Goal: Transaction & Acquisition: Purchase product/service

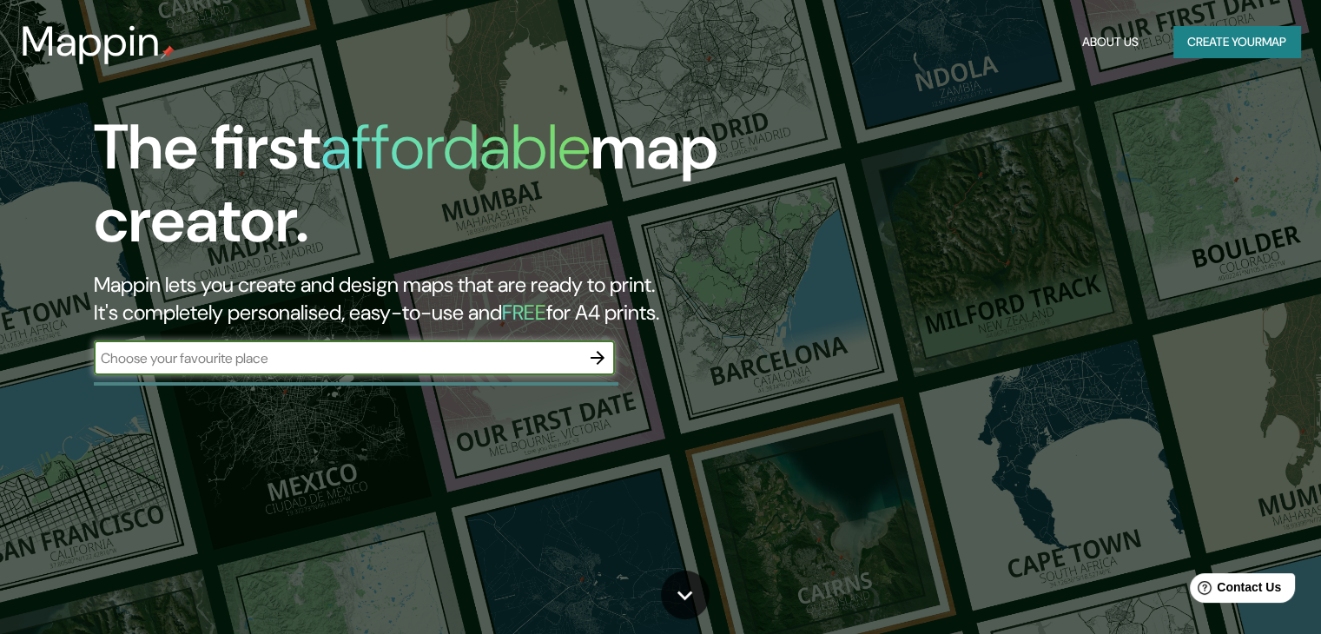
click at [316, 366] on input "text" at bounding box center [337, 358] width 486 height 20
type input "poissy"
click at [590, 362] on icon "button" at bounding box center [597, 357] width 21 height 21
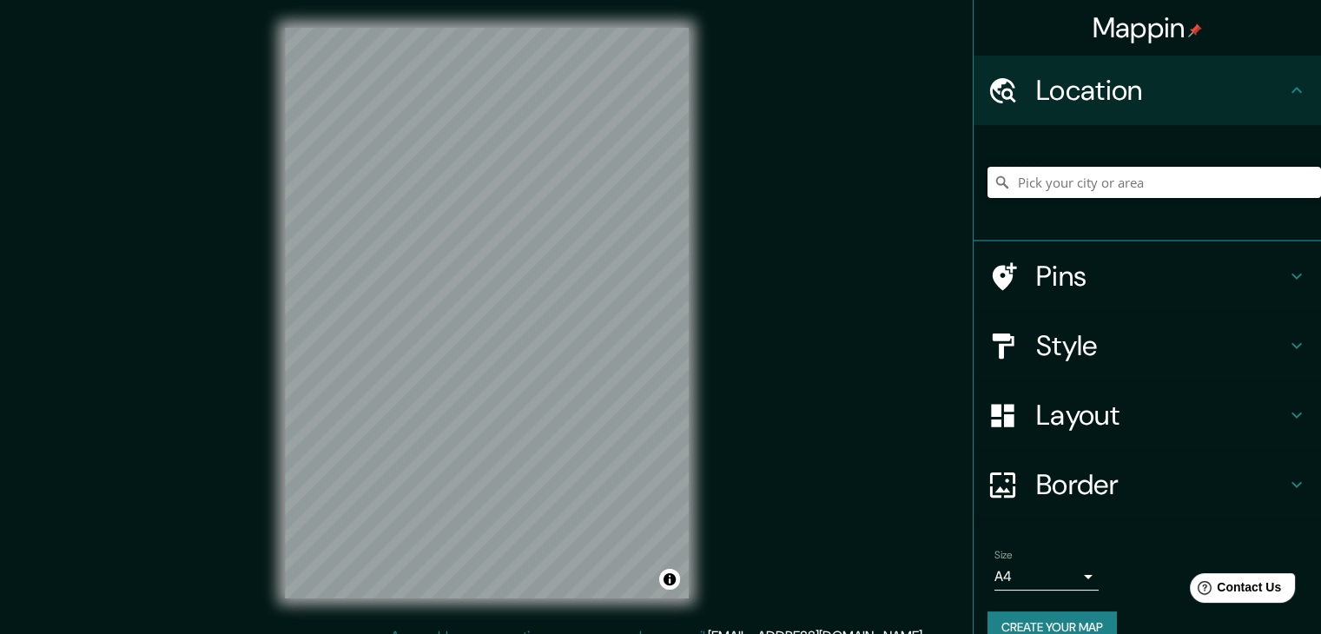
click at [1117, 184] on input "Pick your city or area" at bounding box center [1153, 182] width 333 height 31
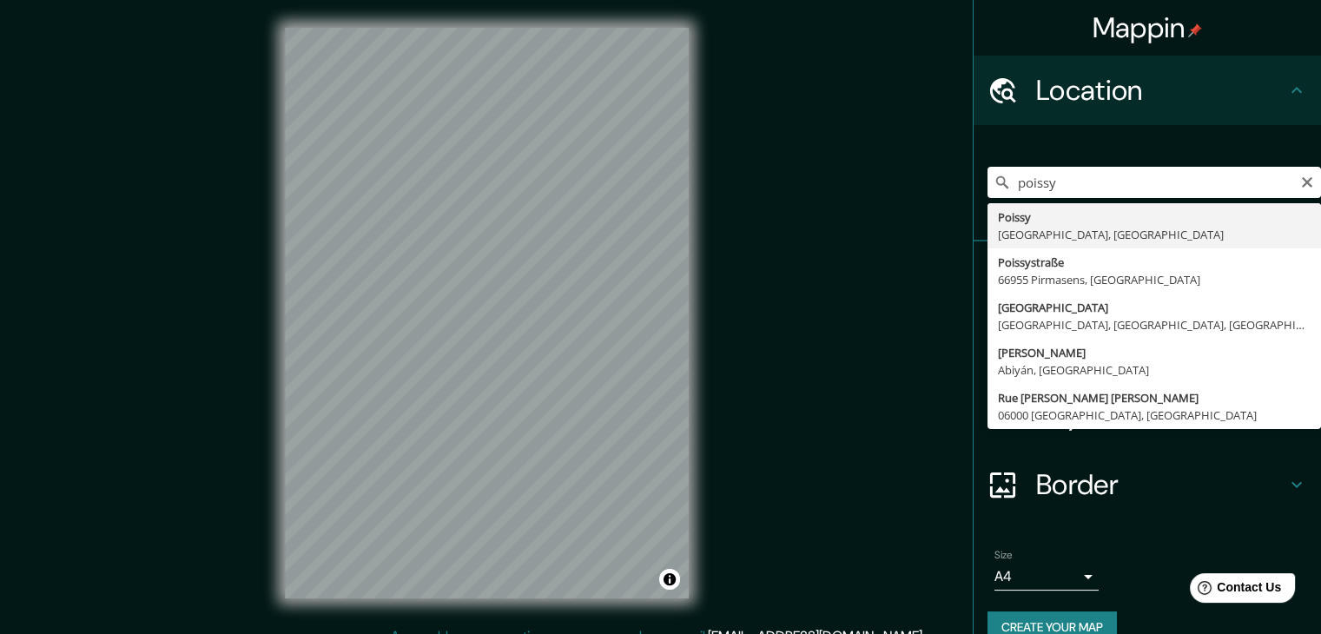
type input "[GEOGRAPHIC_DATA], [GEOGRAPHIC_DATA], [GEOGRAPHIC_DATA]"
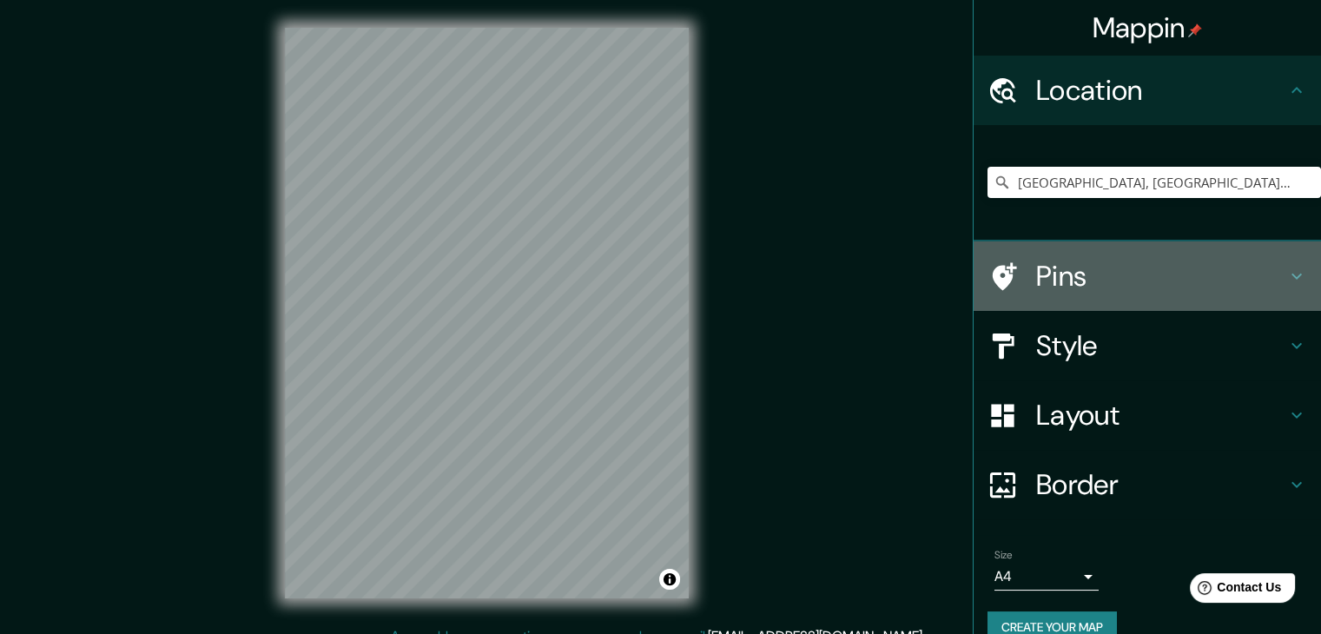
click at [1249, 281] on h4 "Pins" at bounding box center [1161, 276] width 250 height 35
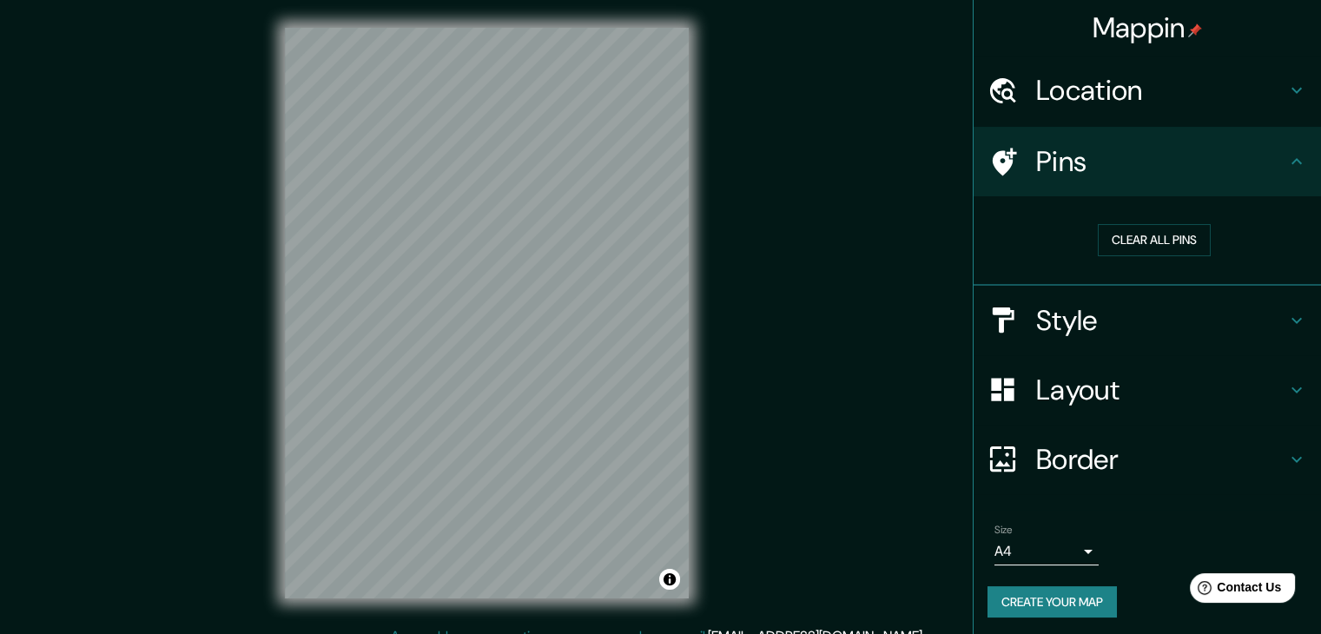
click at [1286, 159] on icon at bounding box center [1296, 161] width 21 height 21
click at [1286, 324] on icon at bounding box center [1296, 320] width 21 height 21
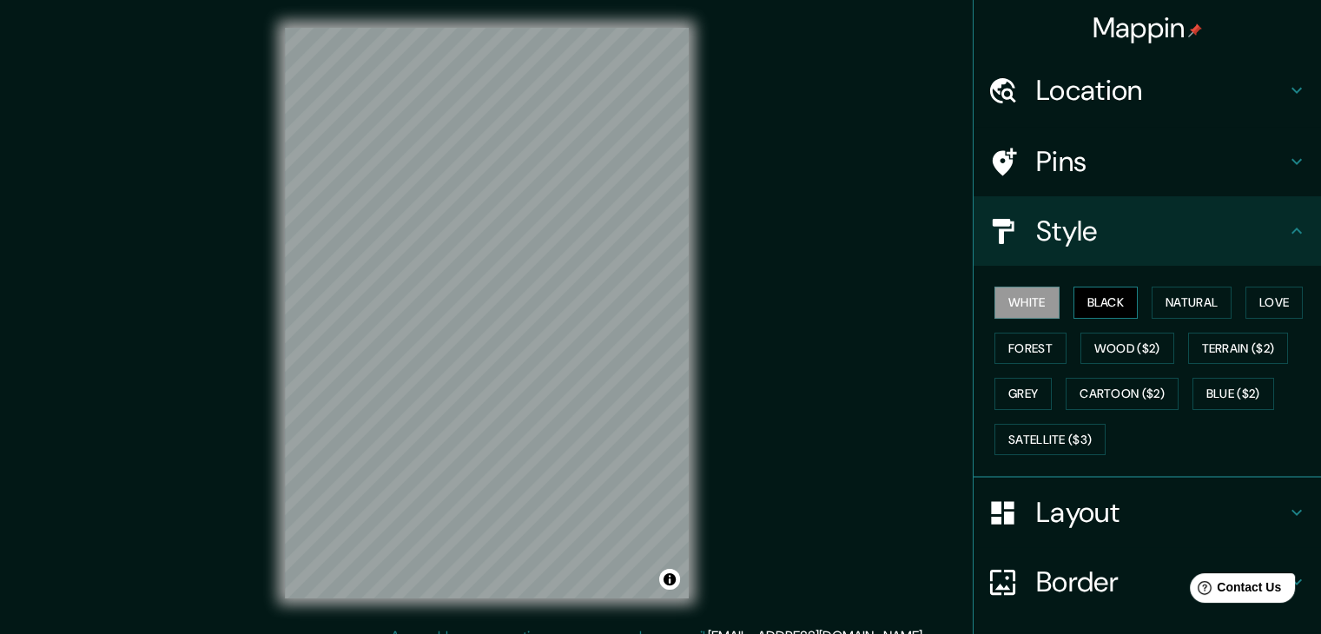
click at [1081, 310] on button "Black" at bounding box center [1105, 303] width 65 height 32
click at [1155, 304] on button "Natural" at bounding box center [1191, 303] width 80 height 32
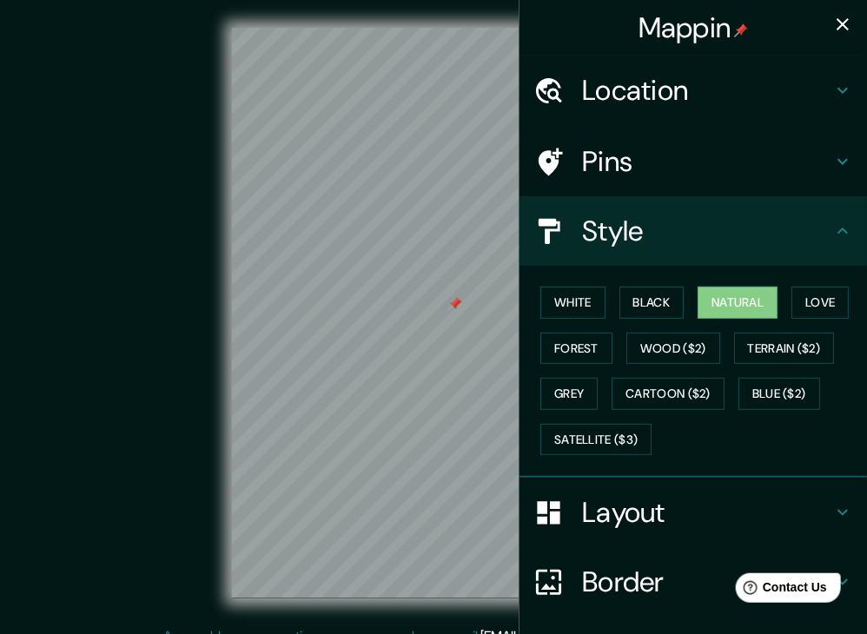
drag, startPoint x: 149, startPoint y: 315, endPoint x: 215, endPoint y: 332, distance: 68.0
click at [56, 327] on div "© Mapbox © OpenStreetMap Improve this map" at bounding box center [433, 313] width 780 height 570
click at [357, 314] on div at bounding box center [358, 310] width 14 height 14
click at [677, 351] on button "Wood ($2)" at bounding box center [673, 349] width 94 height 32
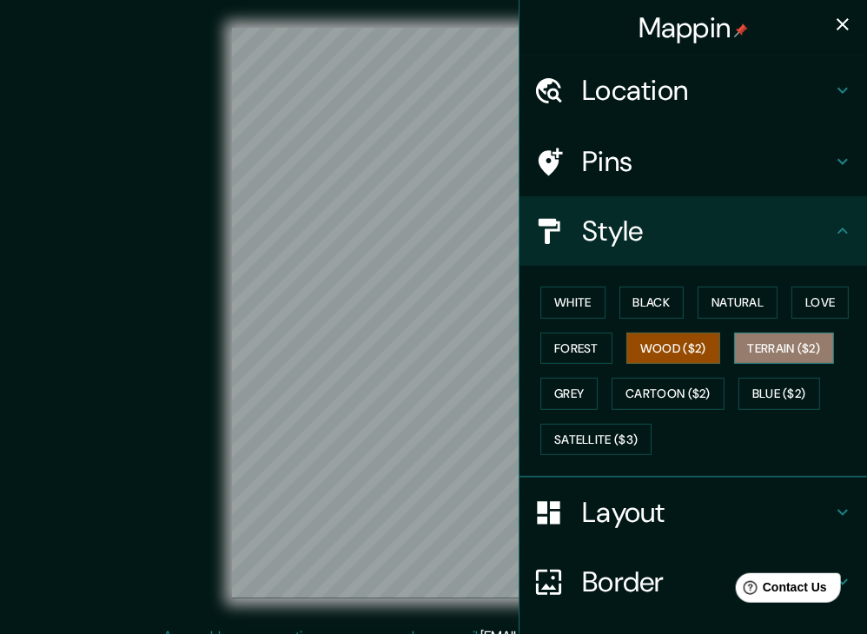
click at [737, 341] on button "Terrain ($2)" at bounding box center [784, 349] width 101 height 32
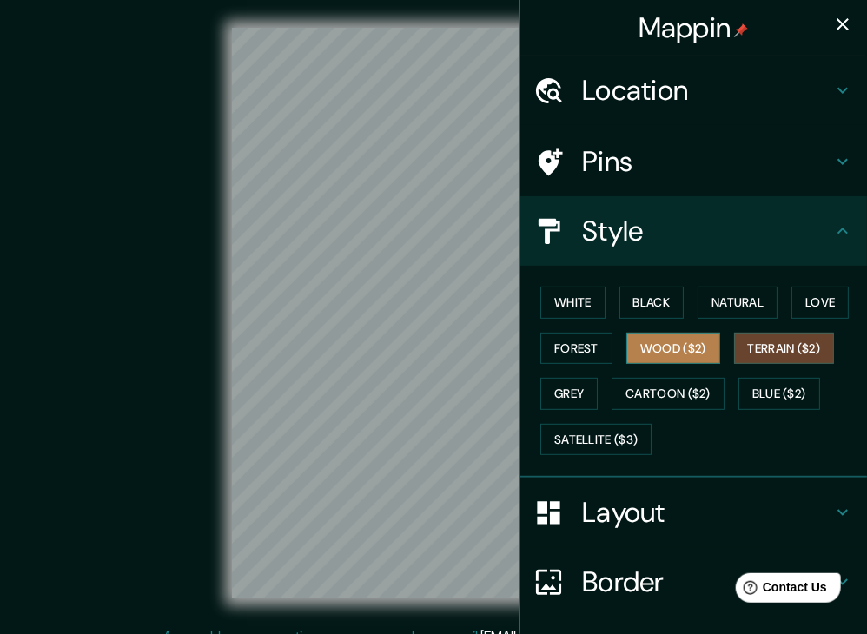
click at [690, 340] on button "Wood ($2)" at bounding box center [673, 349] width 94 height 32
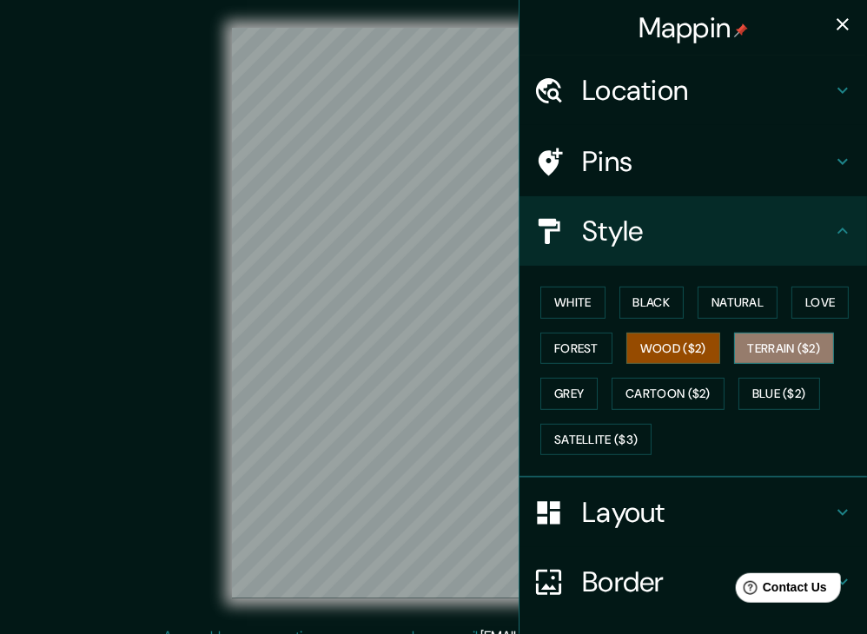
click at [734, 339] on button "Terrain ($2)" at bounding box center [784, 349] width 101 height 32
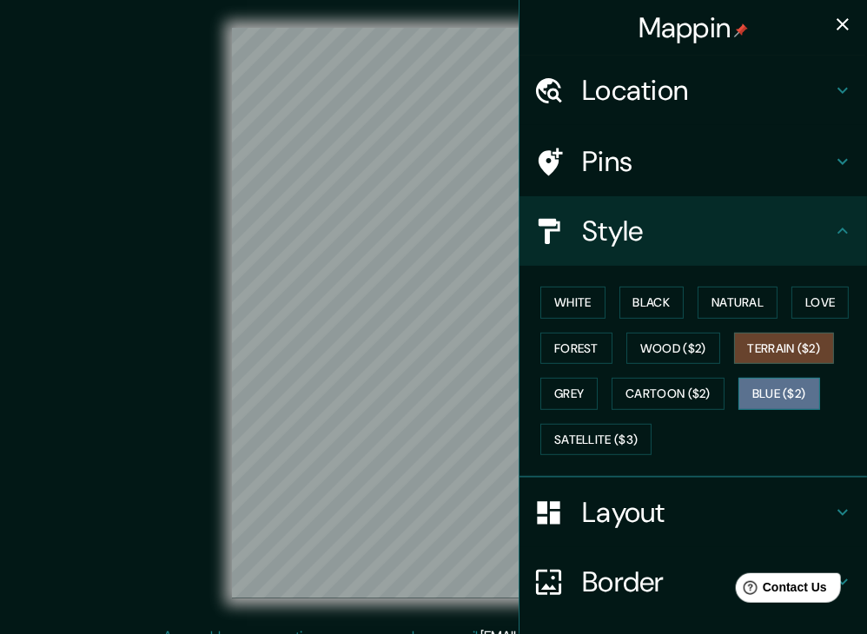
click at [766, 386] on button "Blue ($2)" at bounding box center [779, 394] width 82 height 32
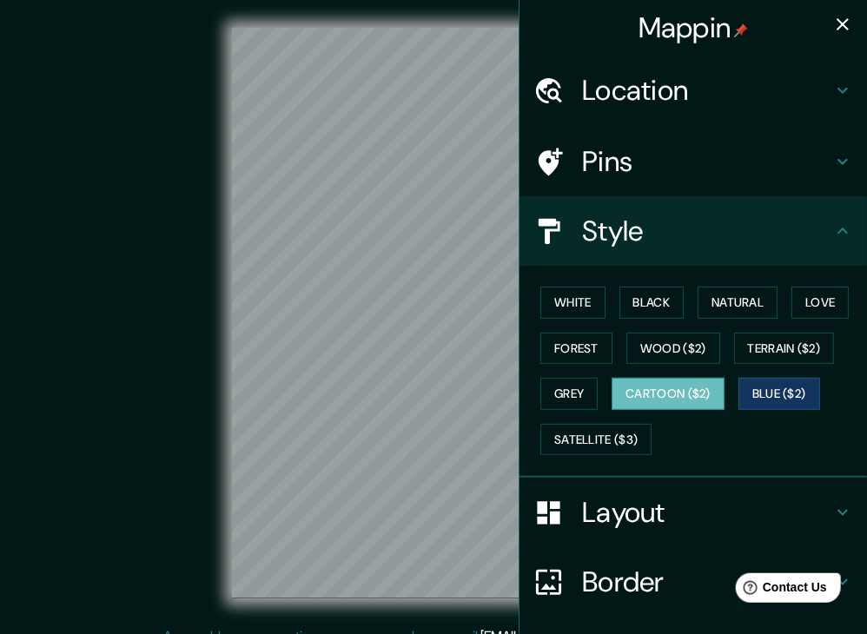
click at [671, 391] on button "Cartoon ($2)" at bounding box center [667, 394] width 113 height 32
click at [561, 392] on button "Grey" at bounding box center [568, 394] width 57 height 32
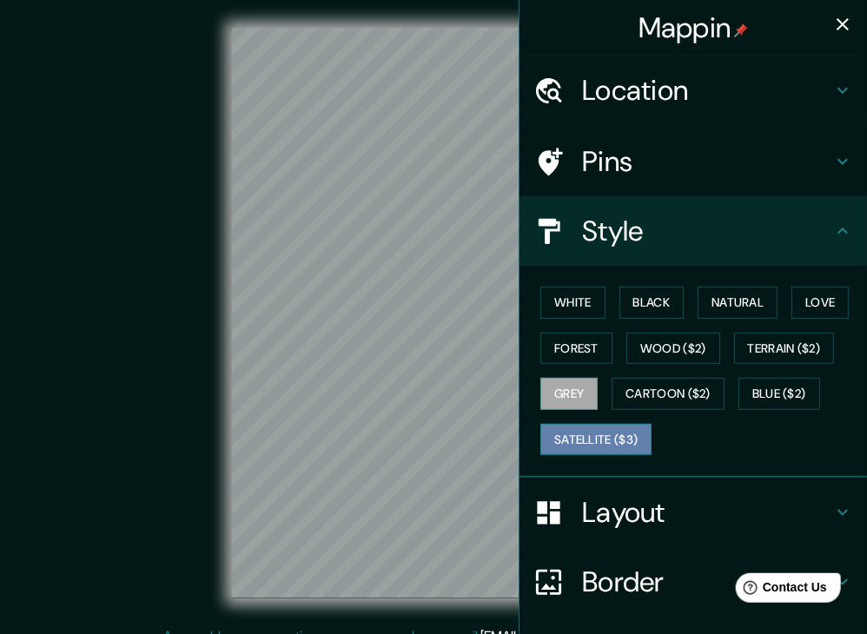
click at [566, 435] on button "Satellite ($3)" at bounding box center [595, 440] width 111 height 32
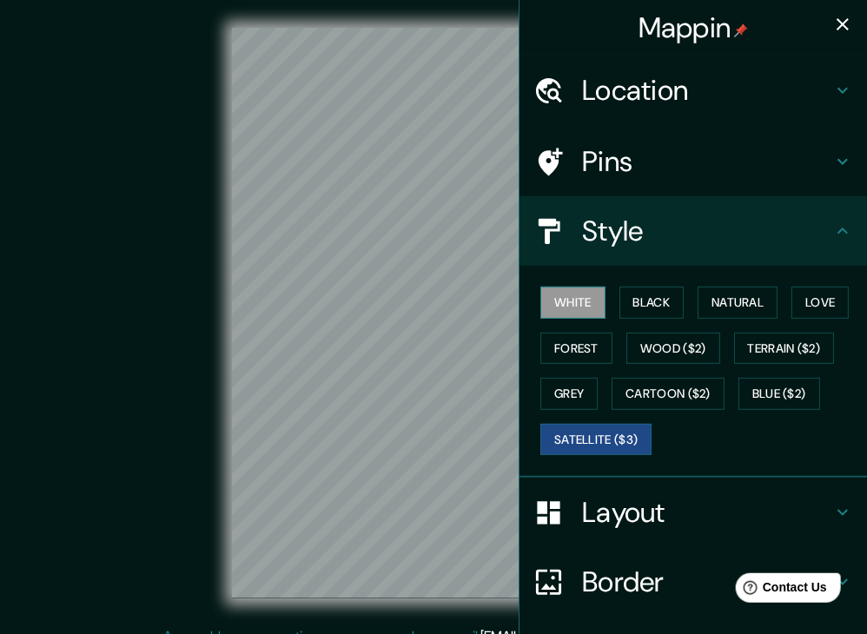
click at [550, 304] on button "White" at bounding box center [572, 303] width 65 height 32
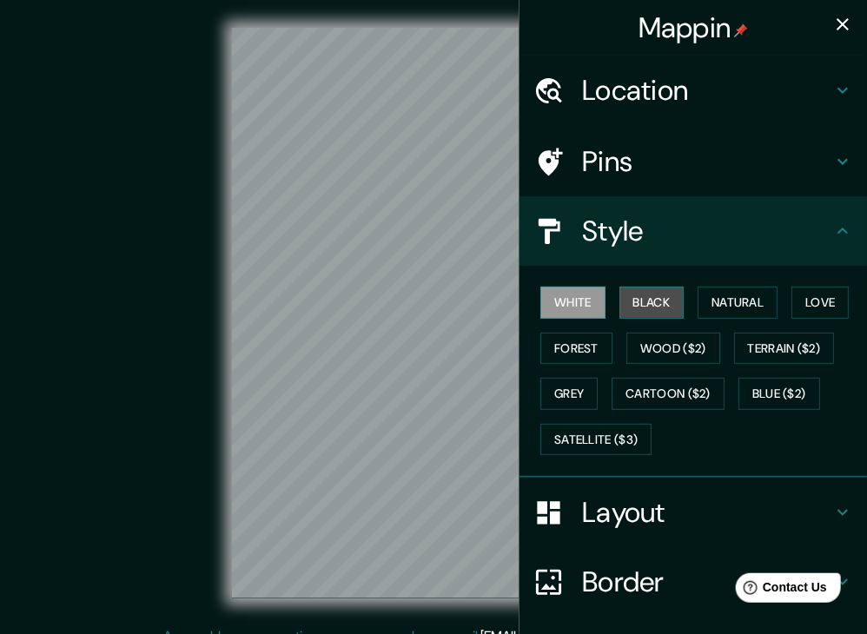
click at [619, 306] on button "Black" at bounding box center [651, 303] width 65 height 32
click at [626, 297] on button "Black" at bounding box center [651, 303] width 65 height 32
click at [558, 302] on button "White" at bounding box center [572, 303] width 65 height 32
click at [834, 22] on icon "button" at bounding box center [842, 24] width 21 height 21
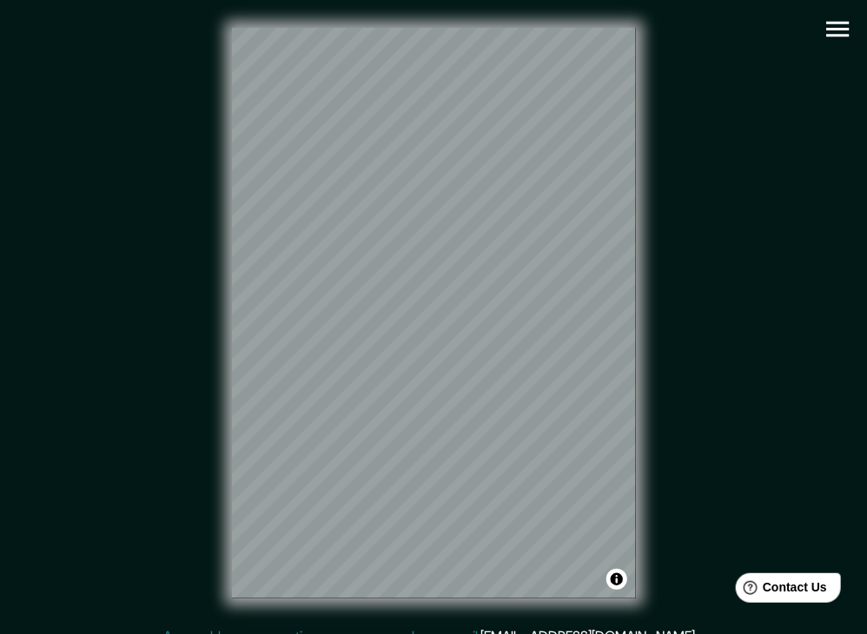
click at [841, 25] on icon "button" at bounding box center [837, 29] width 30 height 30
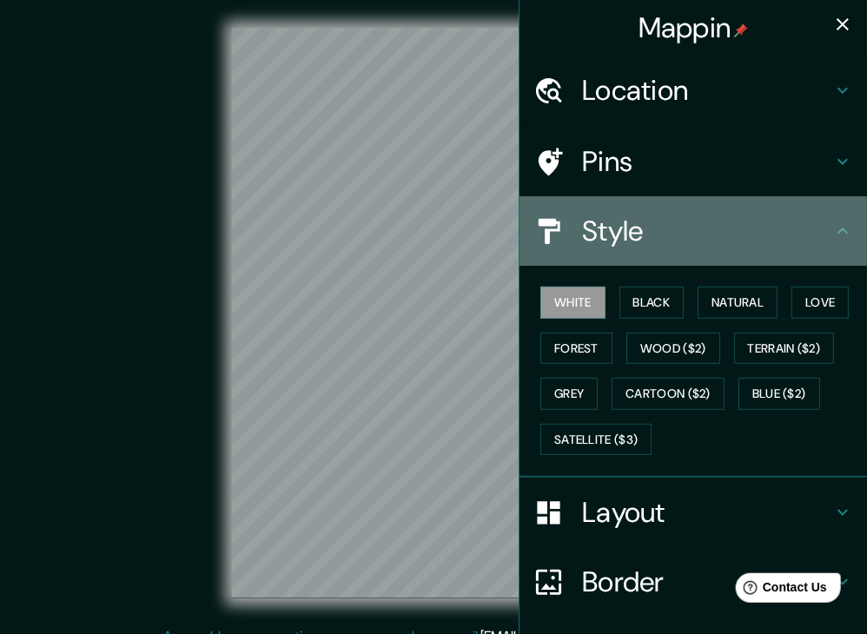
click at [837, 228] on icon at bounding box center [842, 231] width 21 height 21
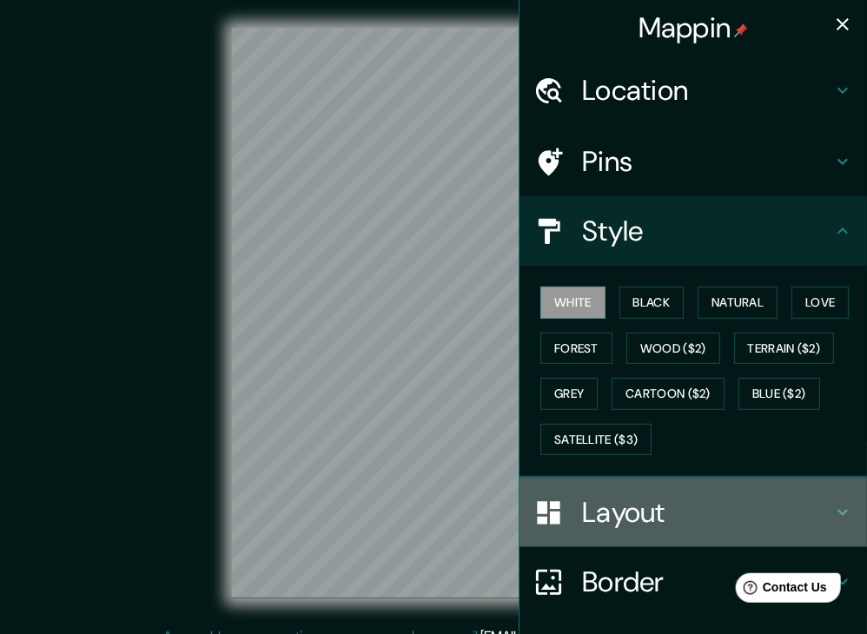
click at [795, 501] on h4 "Layout" at bounding box center [707, 512] width 250 height 35
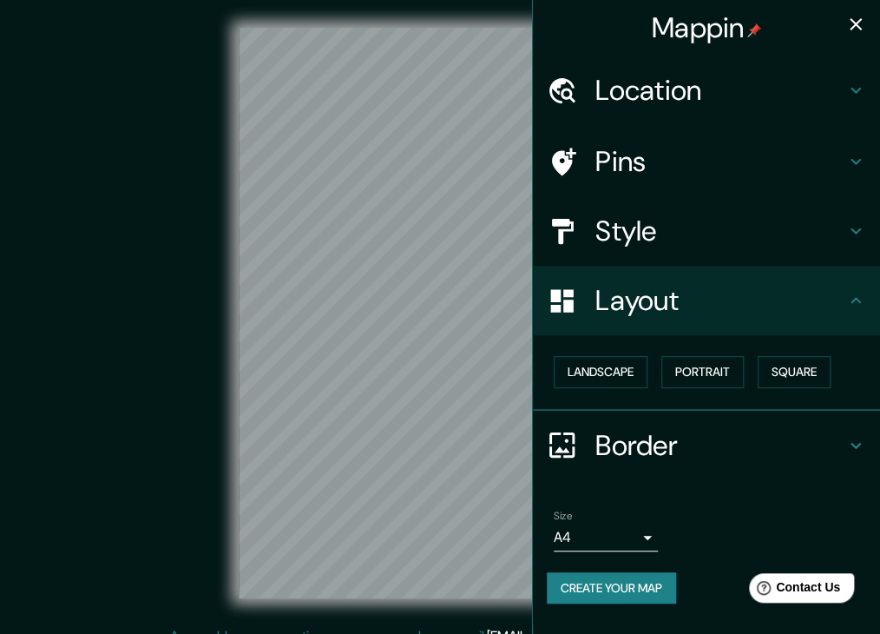
click at [630, 534] on body "Mappin Location [GEOGRAPHIC_DATA], [GEOGRAPHIC_DATA], [GEOGRAPHIC_DATA] Pins St…" at bounding box center [440, 317] width 880 height 634
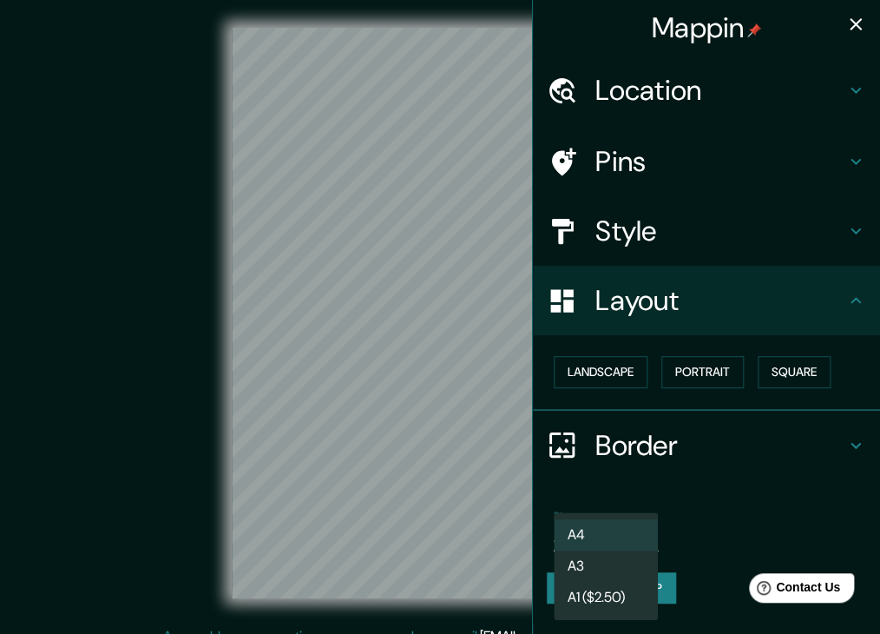
click at [619, 568] on li "A3" at bounding box center [606, 565] width 104 height 31
type input "a4"
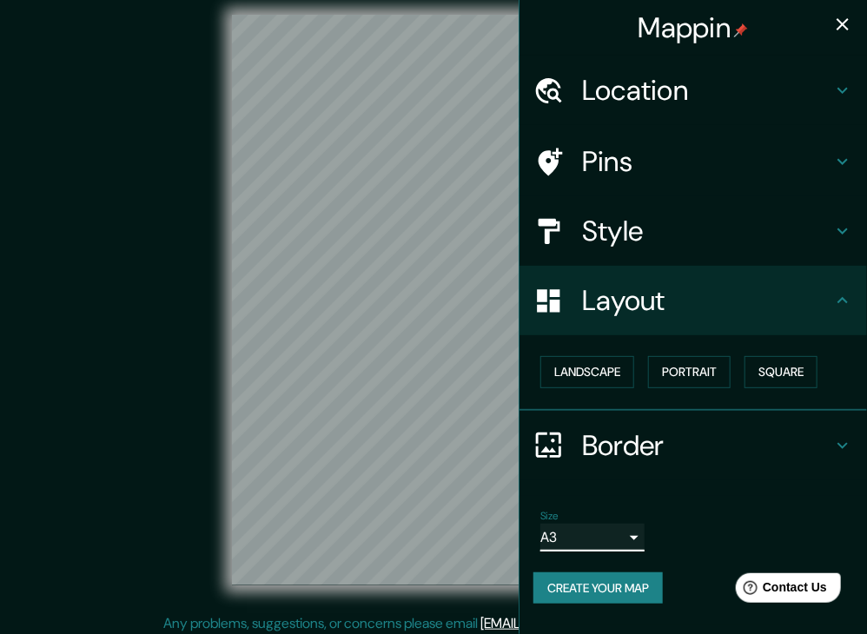
scroll to position [20, 0]
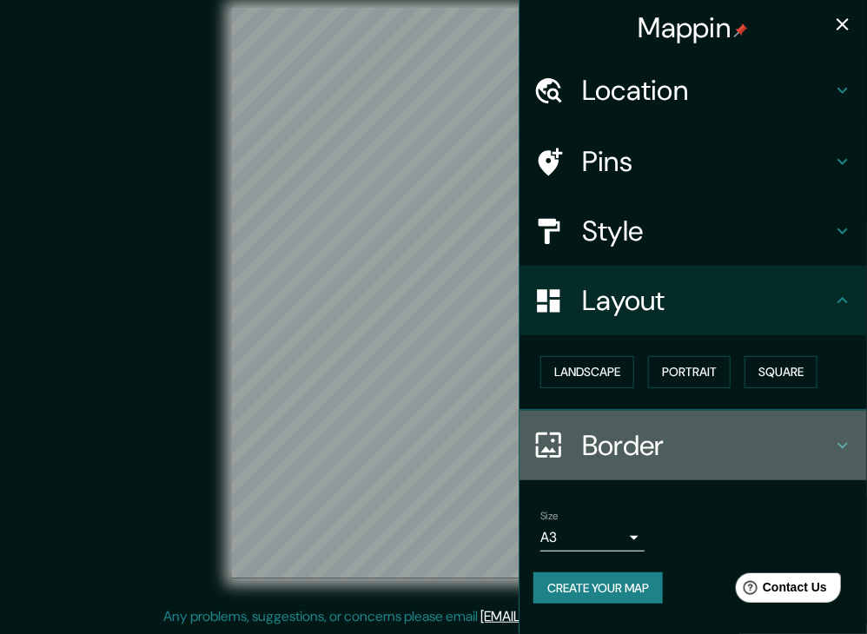
click at [833, 446] on icon at bounding box center [842, 445] width 21 height 21
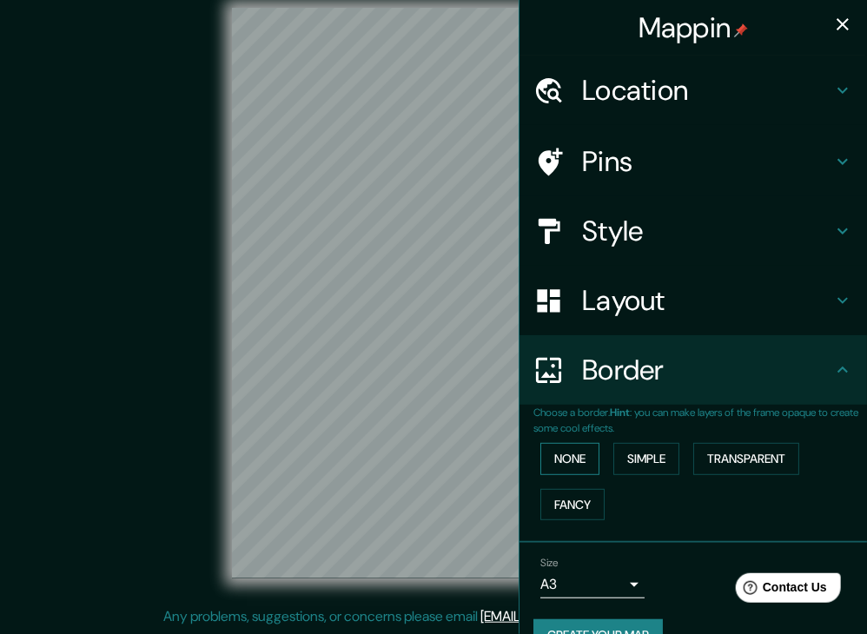
click at [565, 466] on button "None" at bounding box center [569, 459] width 59 height 32
click at [632, 470] on button "Simple" at bounding box center [646, 459] width 66 height 32
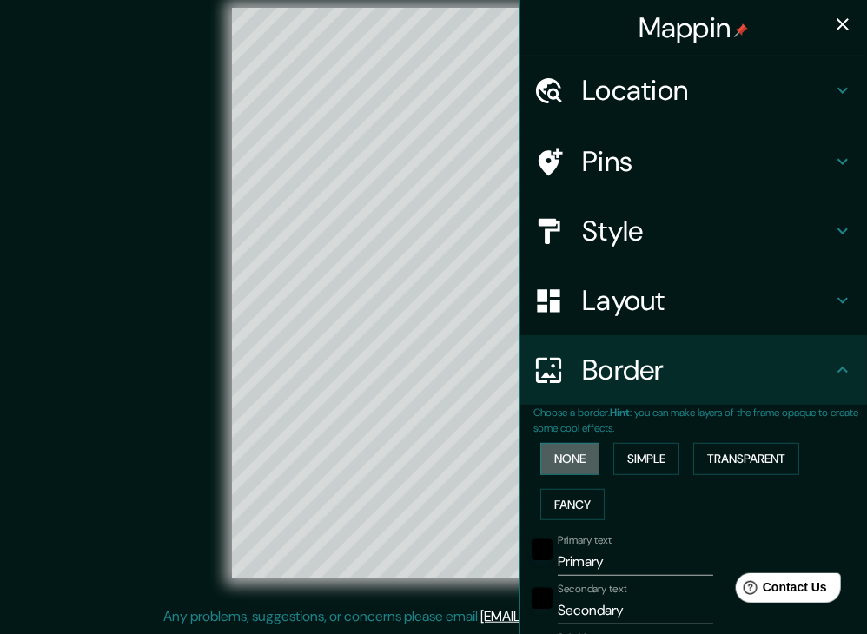
click at [583, 463] on button "None" at bounding box center [569, 459] width 59 height 32
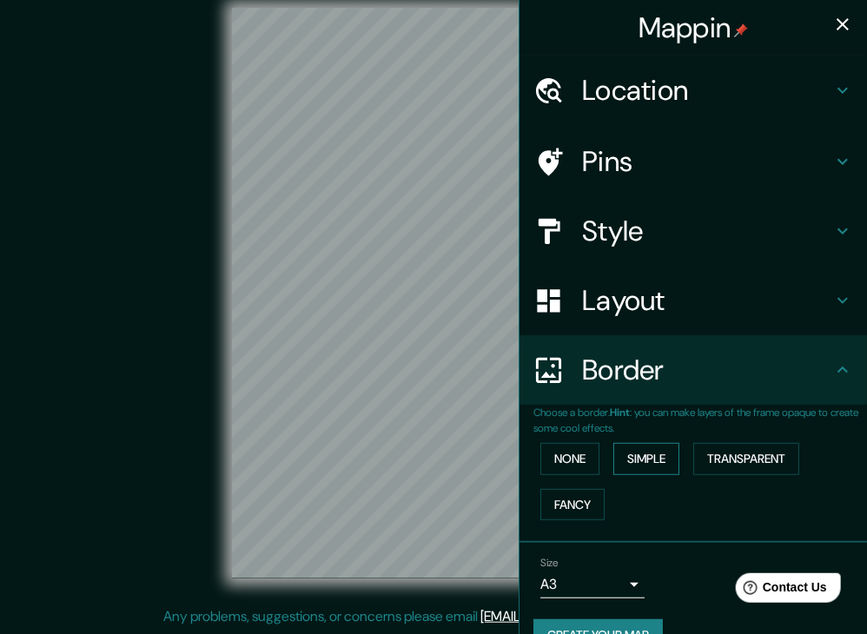
click at [618, 463] on button "Simple" at bounding box center [646, 459] width 66 height 32
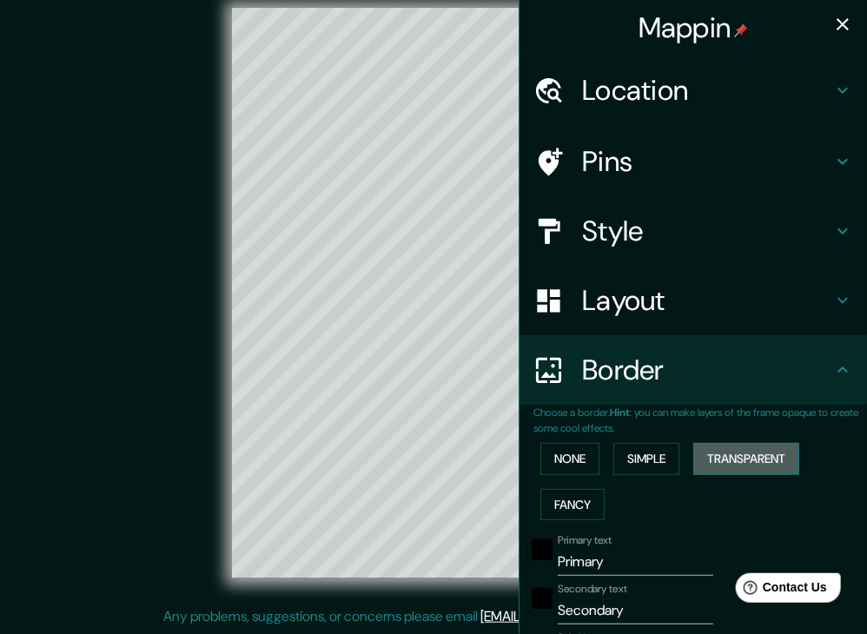
click at [722, 461] on button "Transparent" at bounding box center [746, 459] width 106 height 32
click at [565, 509] on button "Fancy" at bounding box center [572, 505] width 64 height 32
click at [560, 458] on button "None" at bounding box center [569, 459] width 59 height 32
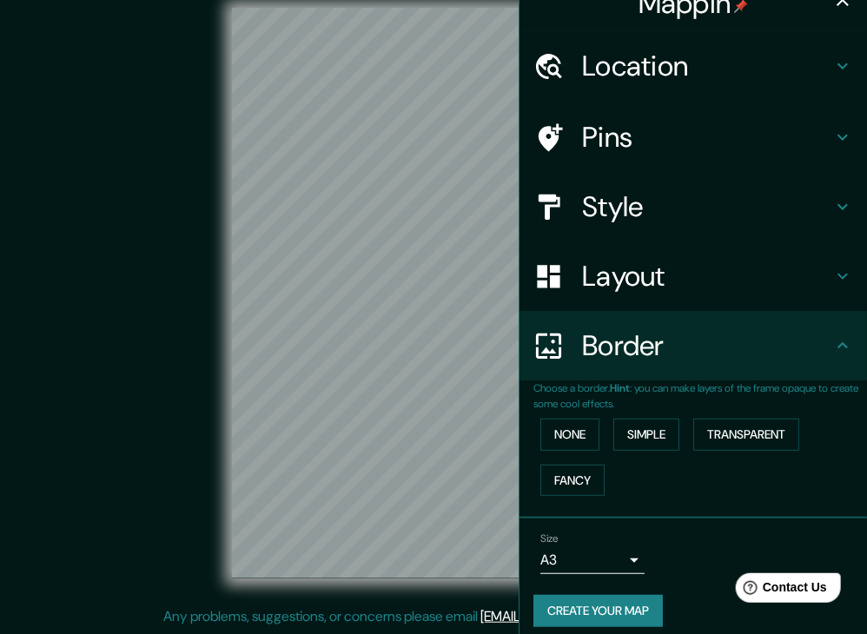
scroll to position [36, 0]
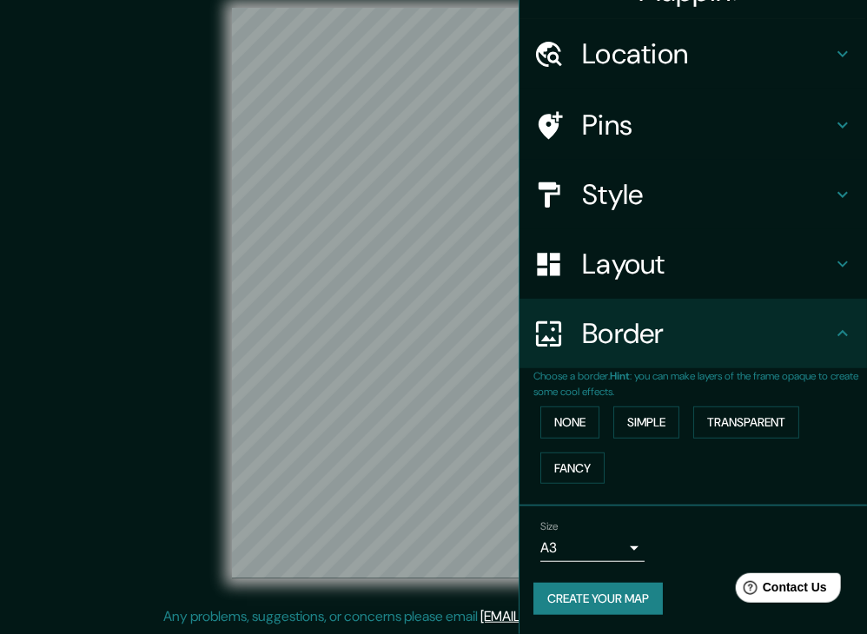
click at [832, 265] on icon at bounding box center [842, 264] width 21 height 21
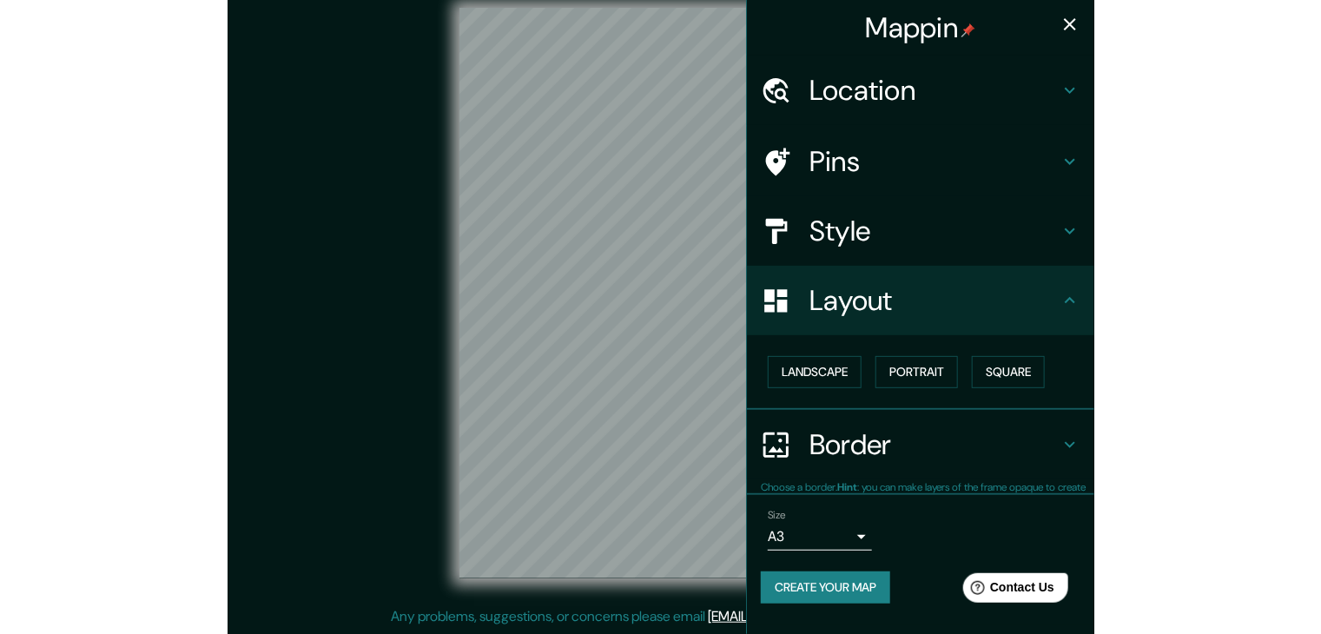
scroll to position [0, 0]
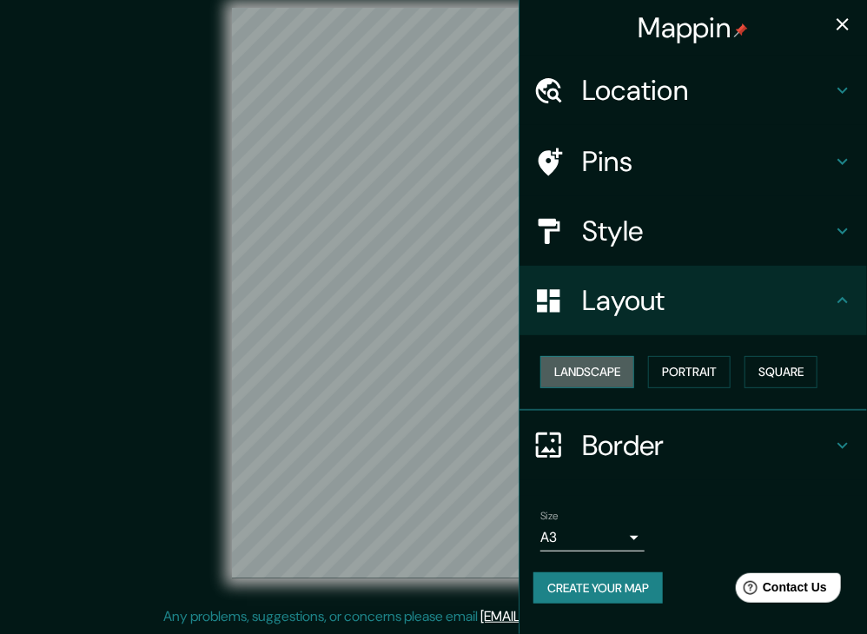
click at [601, 370] on button "Landscape" at bounding box center [587, 372] width 94 height 32
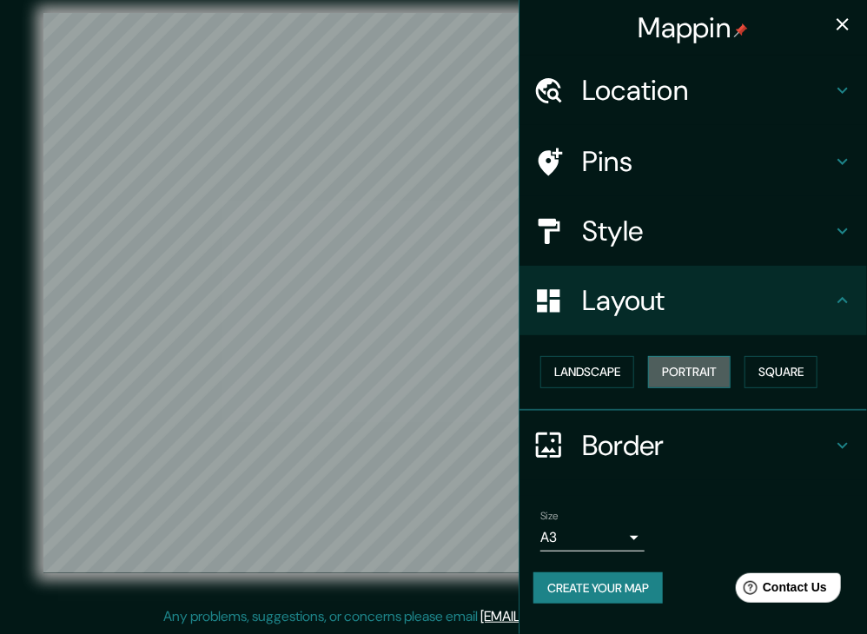
click at [695, 370] on button "Portrait" at bounding box center [689, 372] width 82 height 32
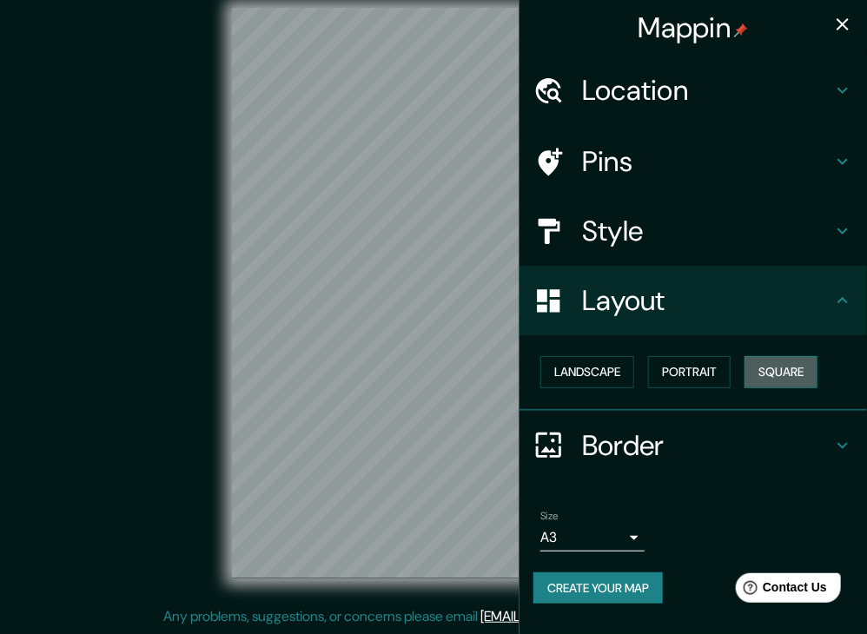
click at [771, 373] on button "Square" at bounding box center [780, 372] width 73 height 32
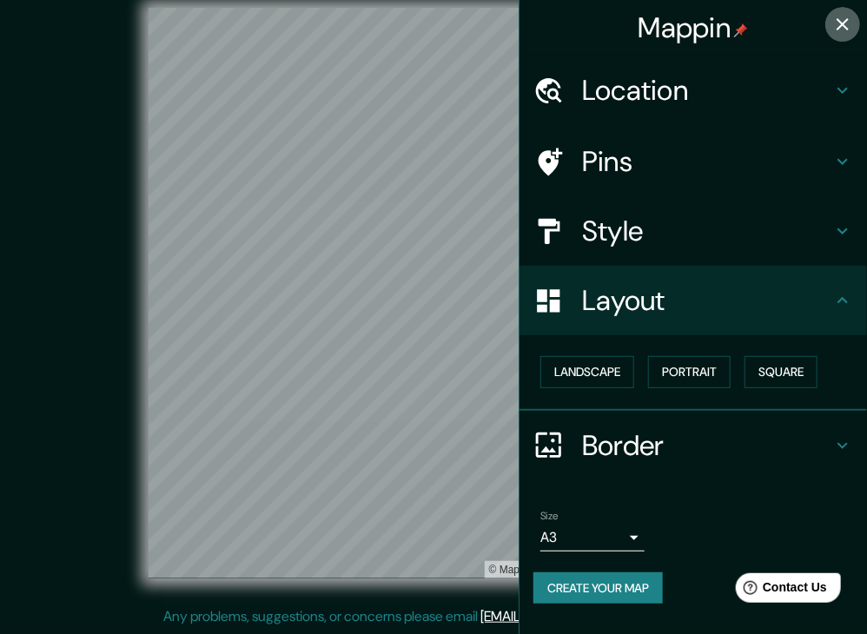
click at [851, 18] on icon "button" at bounding box center [842, 24] width 21 height 21
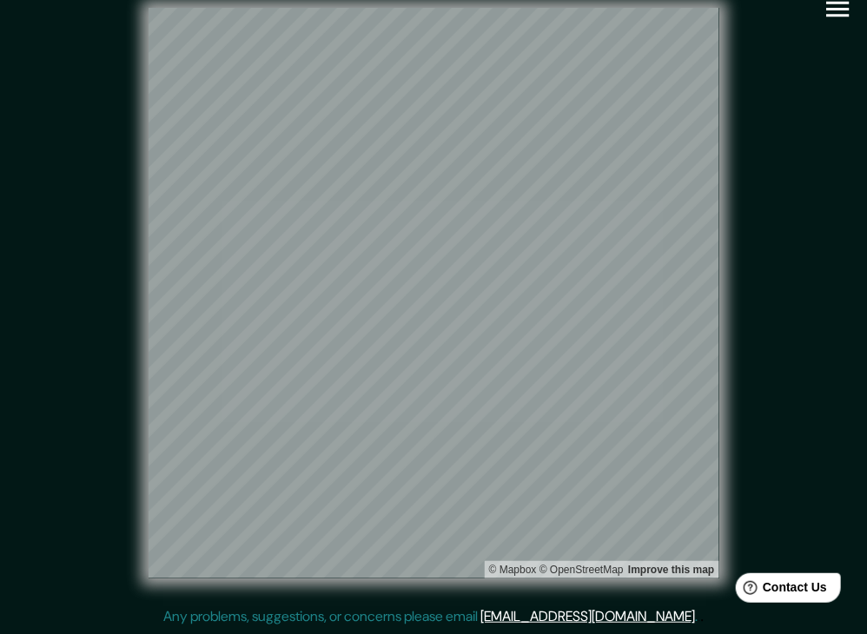
click at [844, 16] on icon "button" at bounding box center [837, 10] width 23 height 16
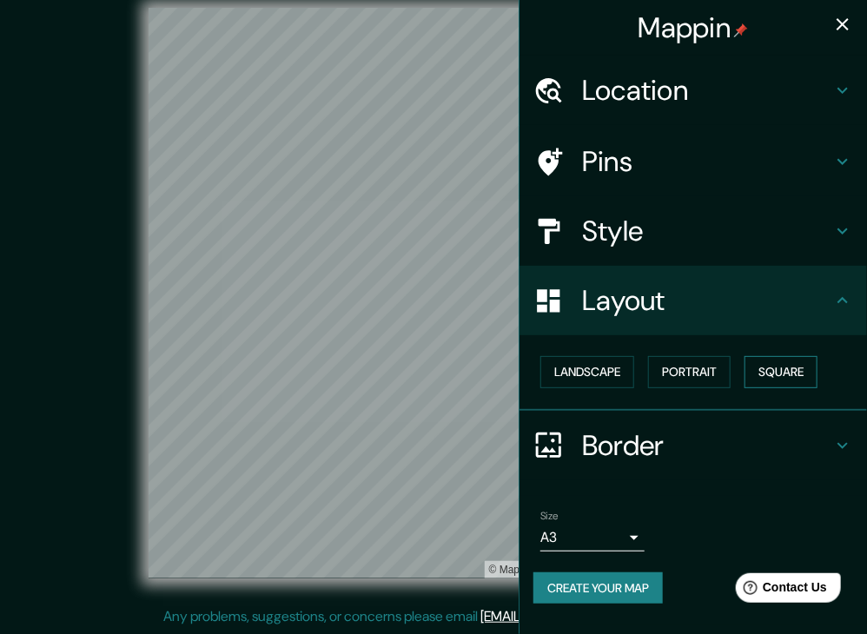
click at [801, 372] on button "Square" at bounding box center [780, 372] width 73 height 32
click at [601, 367] on button "Landscape" at bounding box center [587, 372] width 94 height 32
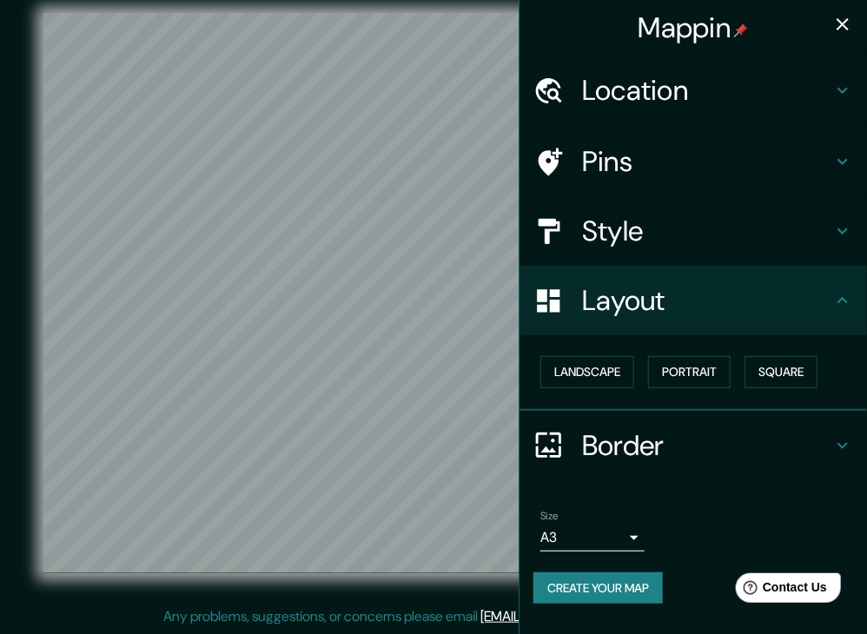
click at [845, 21] on icon "button" at bounding box center [842, 24] width 12 height 12
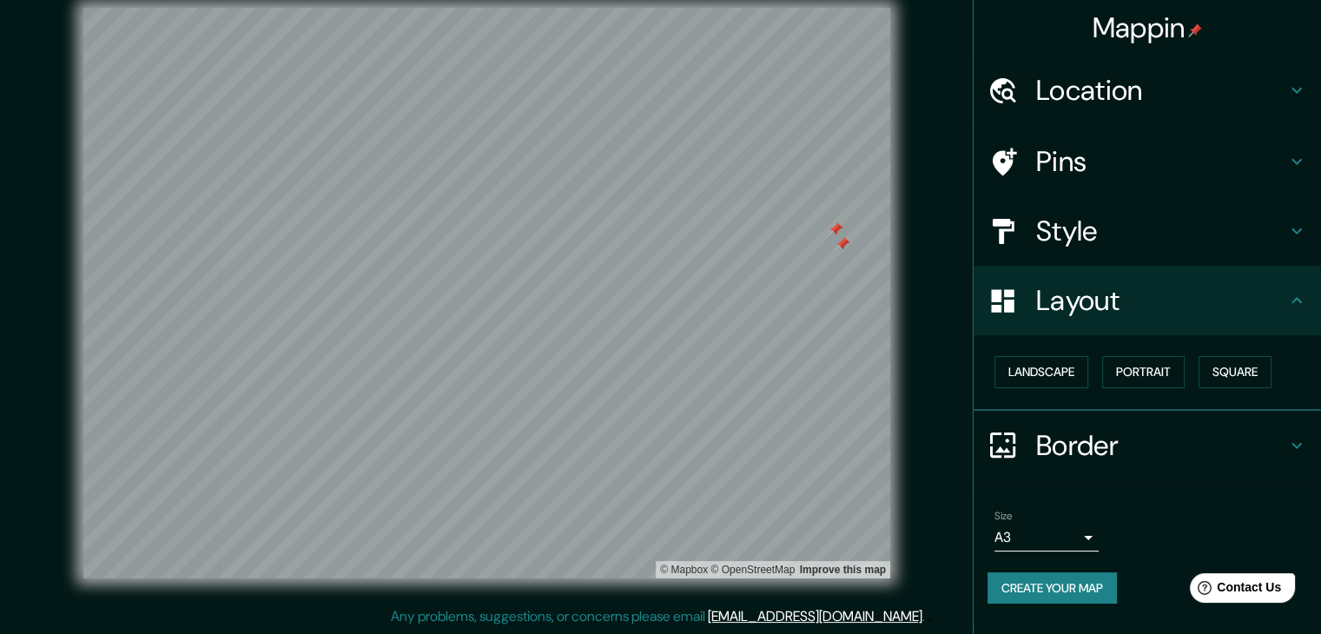
click at [840, 246] on div at bounding box center [842, 244] width 14 height 14
click at [841, 237] on div at bounding box center [842, 244] width 14 height 14
click at [834, 226] on div at bounding box center [835, 229] width 14 height 14
click at [834, 234] on div at bounding box center [835, 229] width 14 height 14
click at [1291, 159] on icon at bounding box center [1296, 162] width 10 height 6
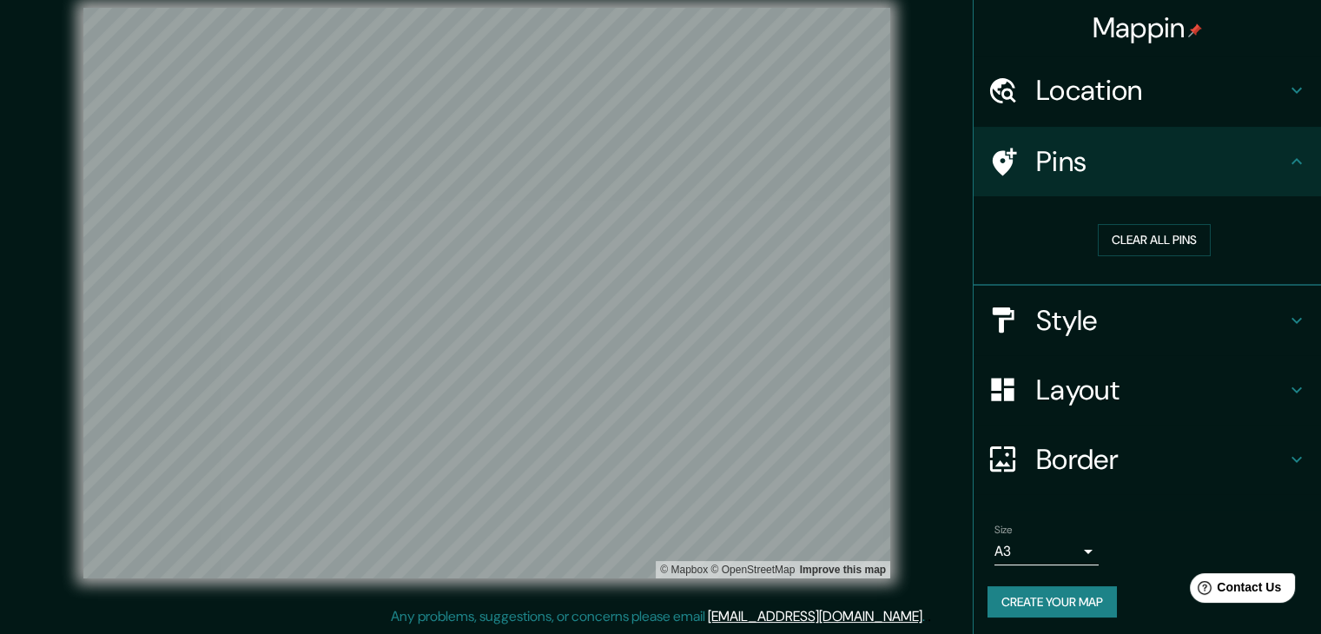
click at [1291, 159] on icon at bounding box center [1296, 161] width 21 height 21
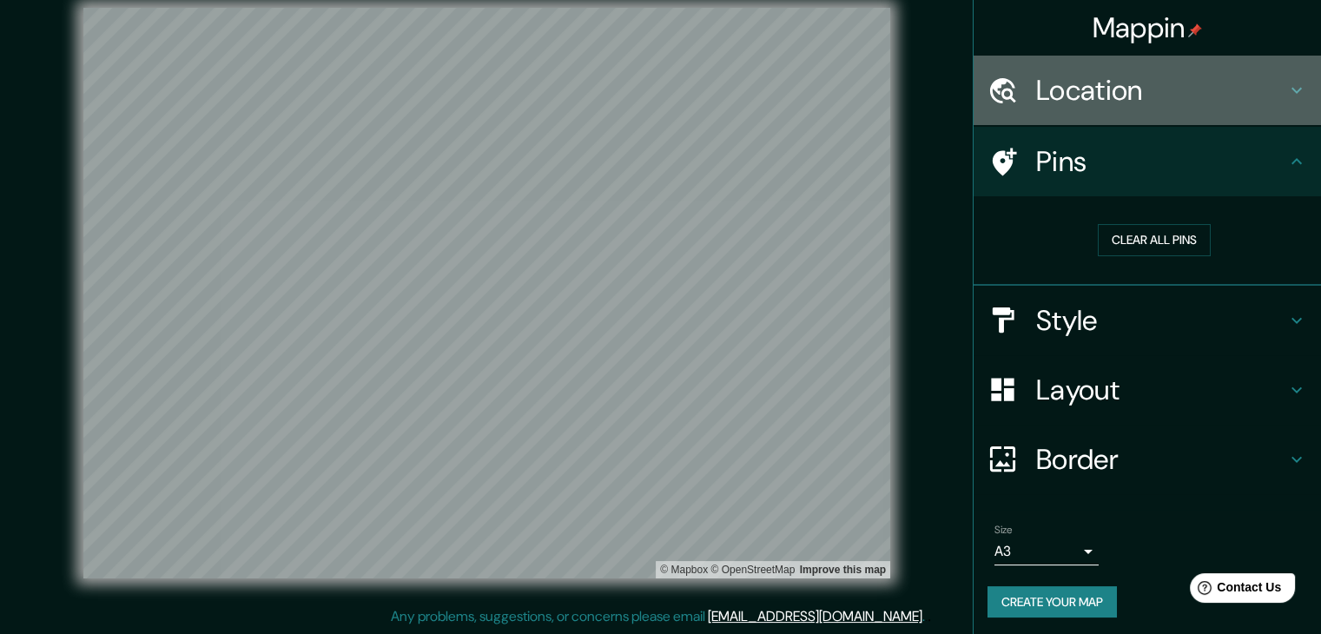
click at [1289, 100] on icon at bounding box center [1296, 90] width 21 height 21
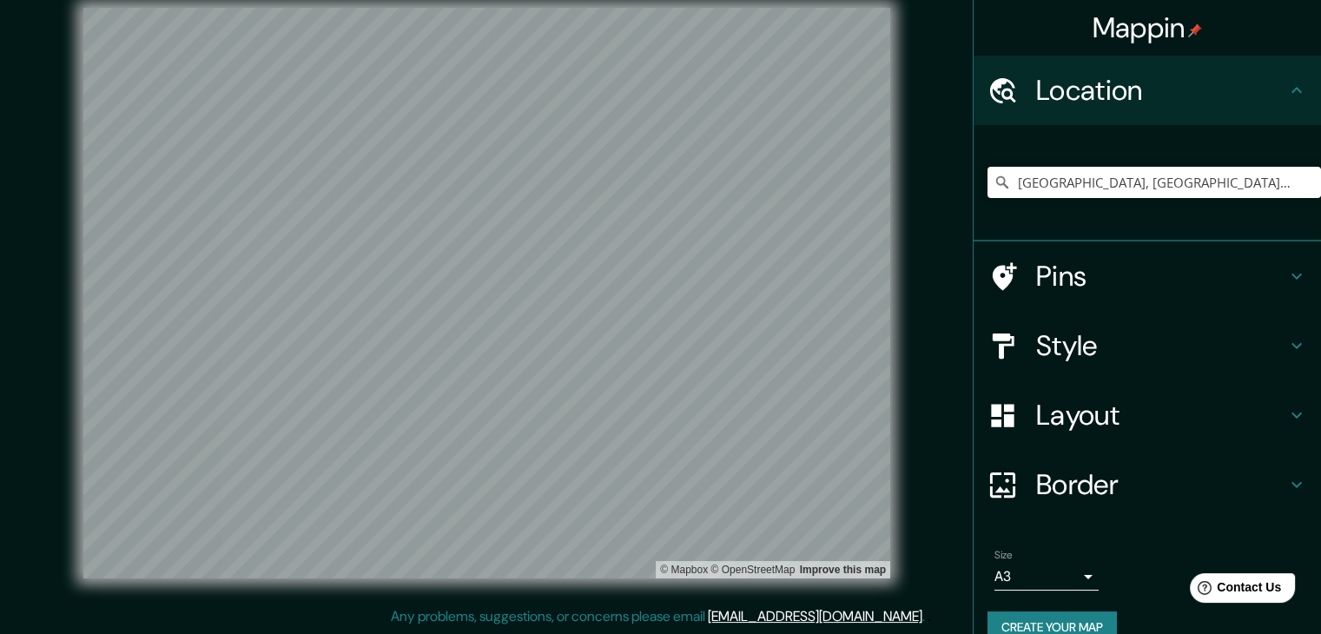
click at [1289, 99] on icon at bounding box center [1296, 90] width 21 height 21
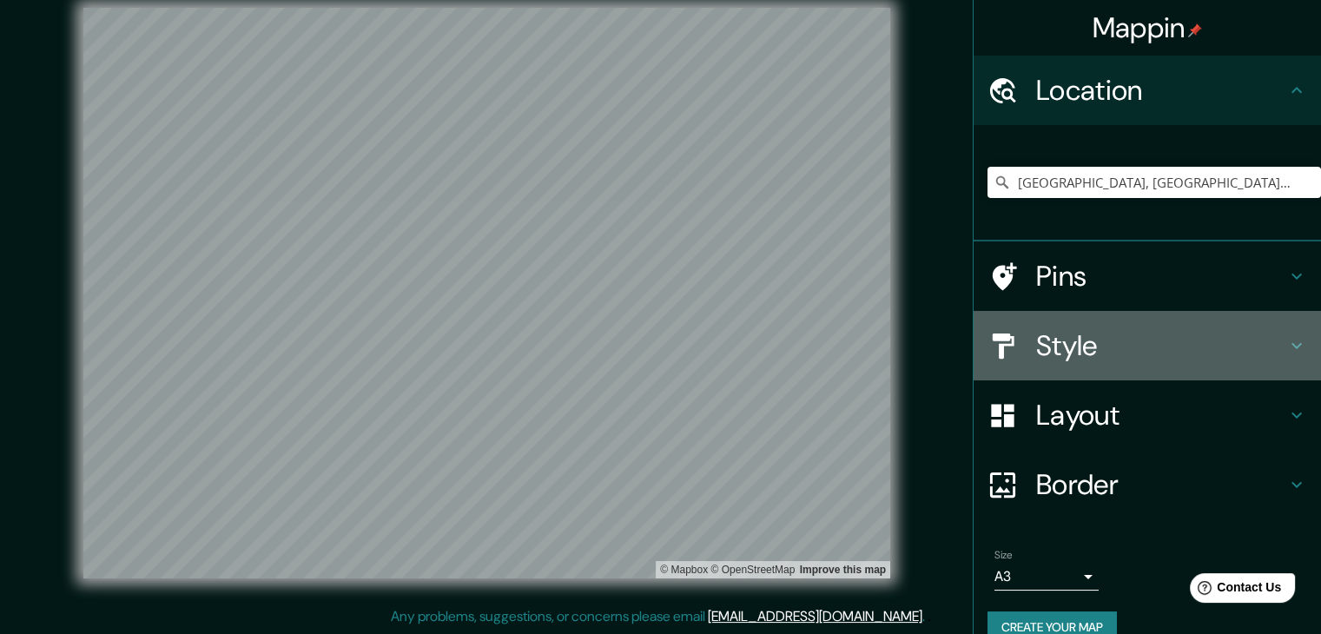
click at [1271, 341] on h4 "Style" at bounding box center [1161, 345] width 250 height 35
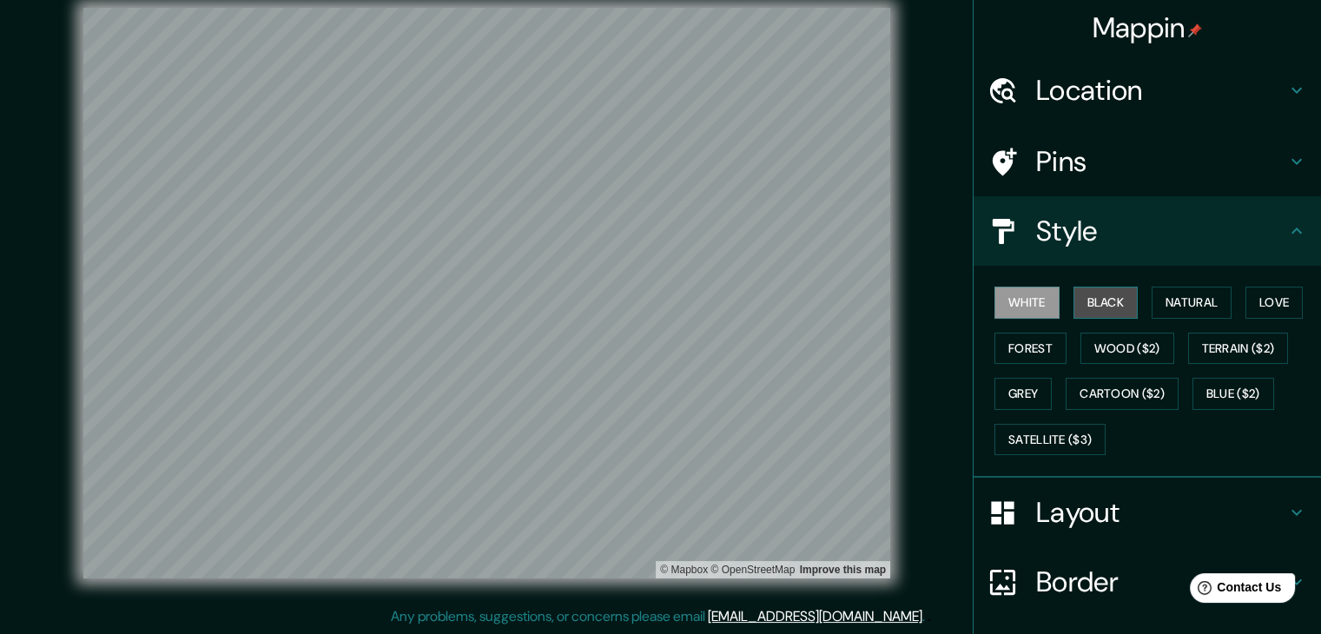
click at [1090, 296] on button "Black" at bounding box center [1105, 303] width 65 height 32
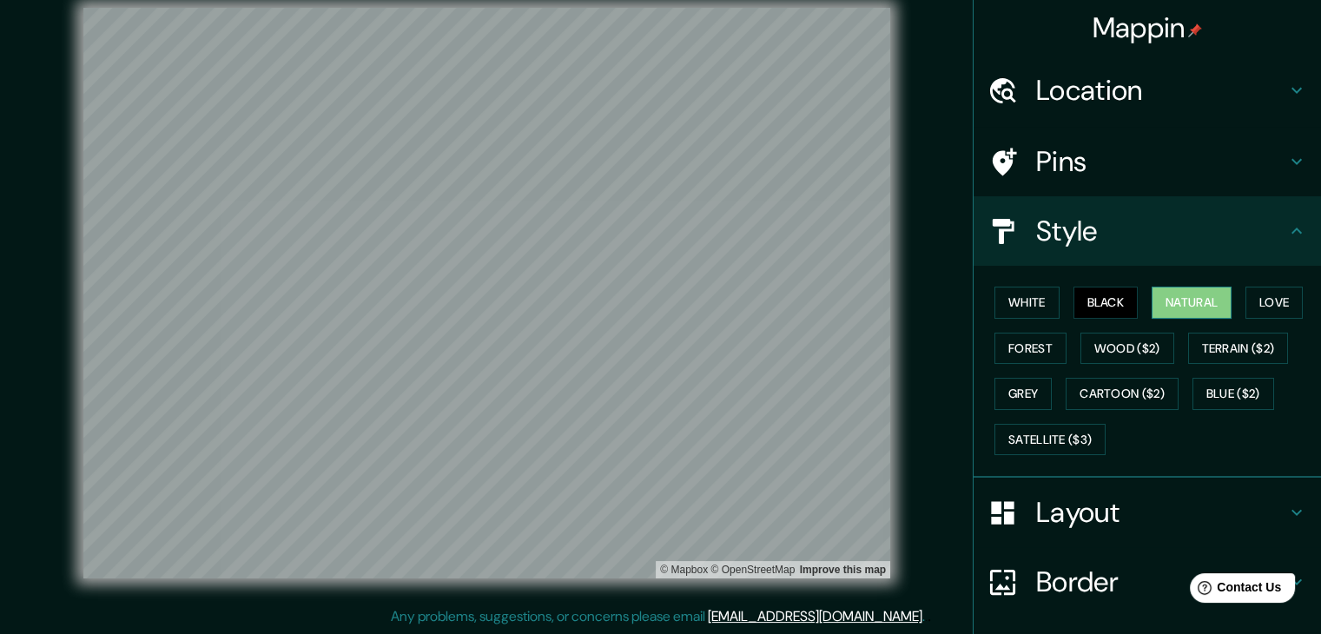
click at [1151, 299] on button "Natural" at bounding box center [1191, 303] width 80 height 32
click at [1258, 293] on button "Love" at bounding box center [1273, 303] width 57 height 32
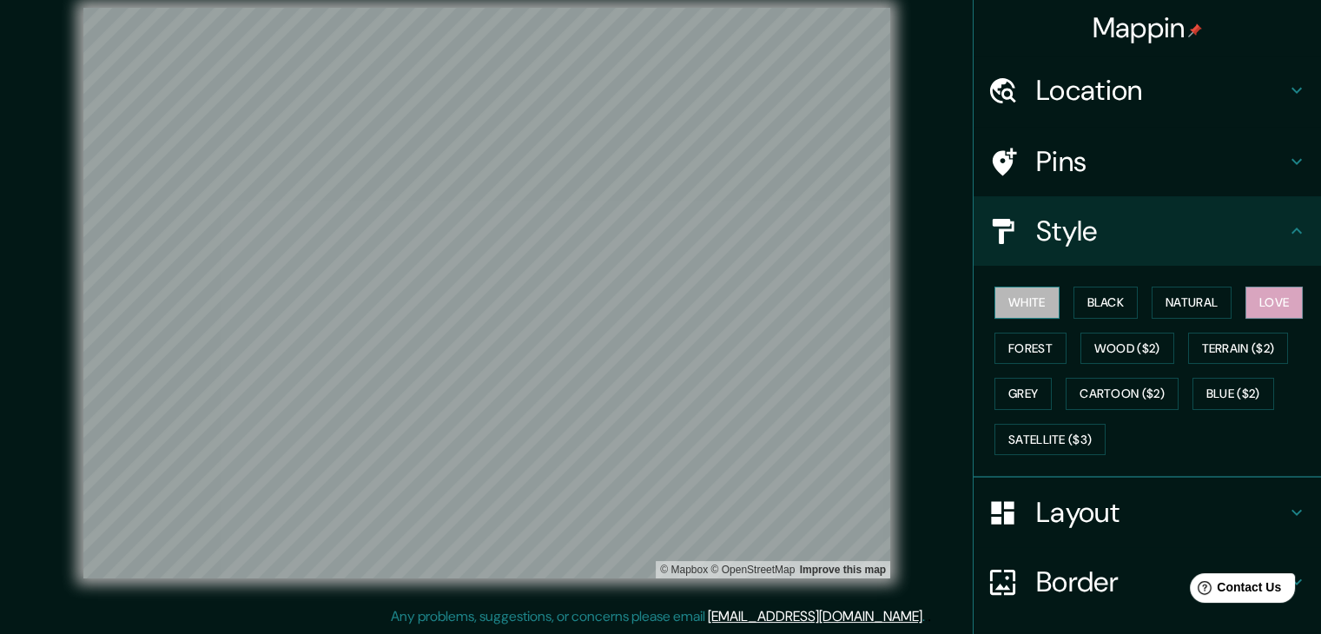
click at [1002, 296] on button "White" at bounding box center [1026, 303] width 65 height 32
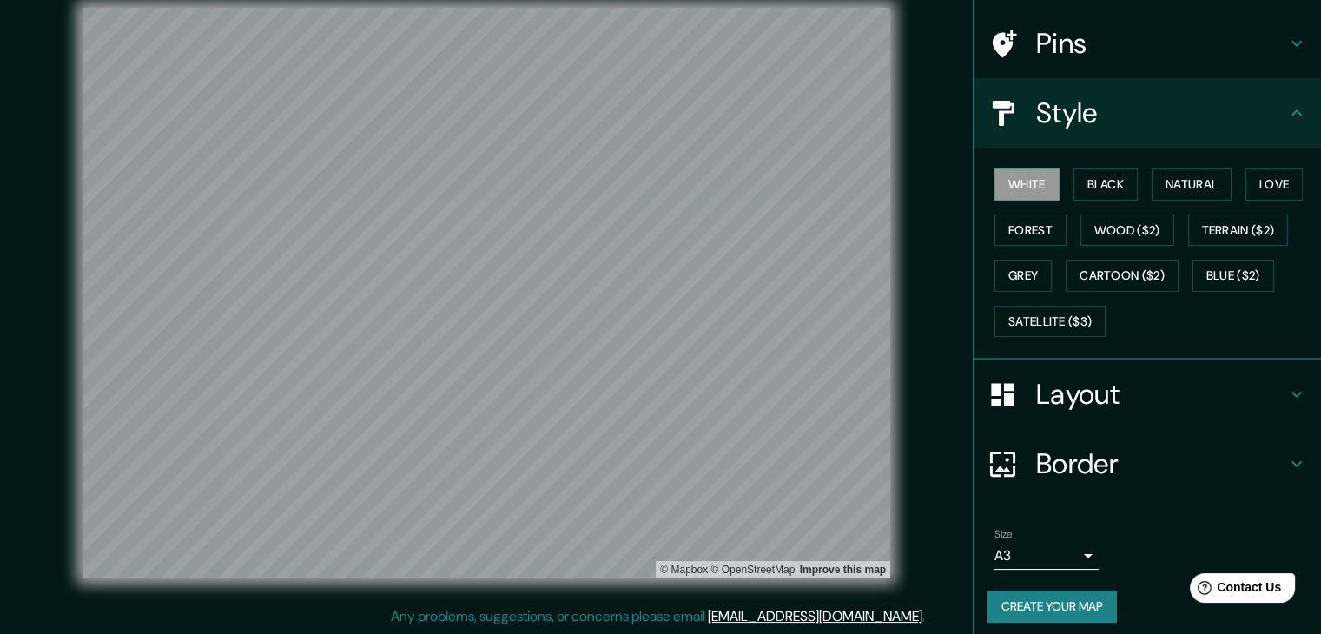
scroll to position [125, 0]
